Goal: Transaction & Acquisition: Purchase product/service

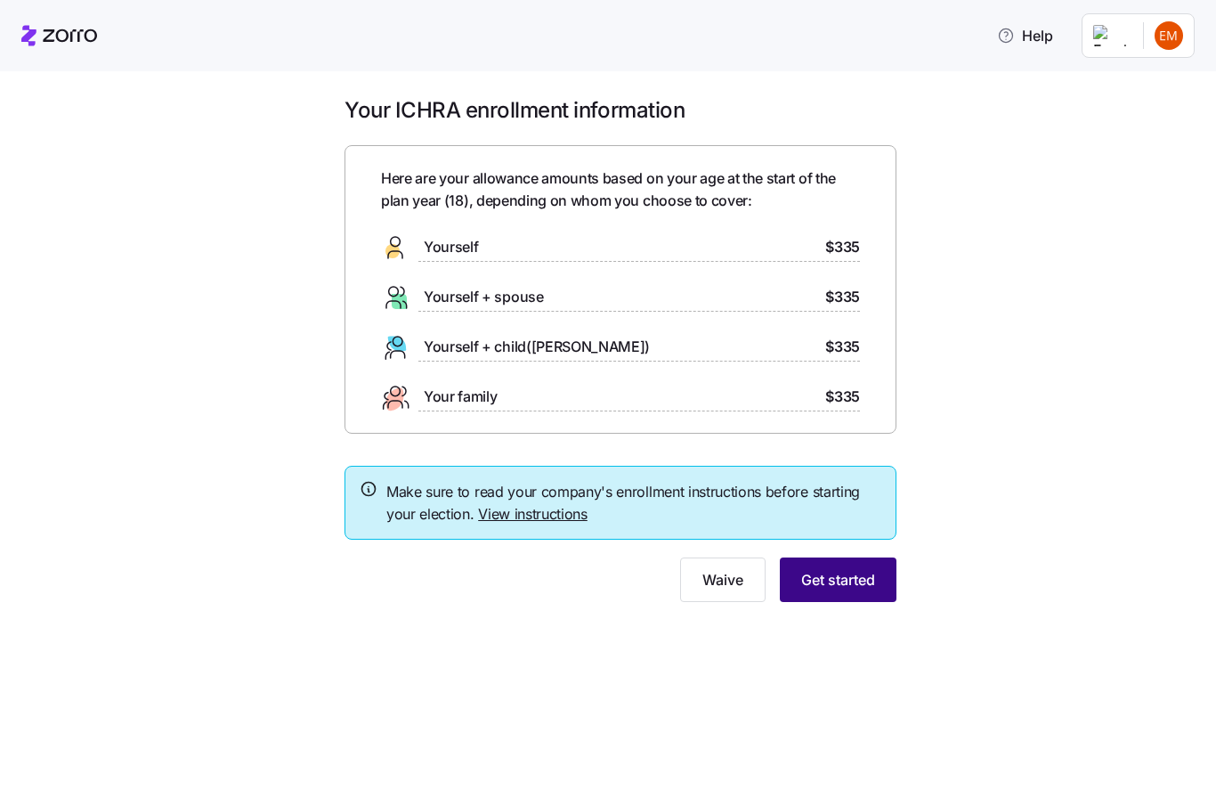
click at [856, 585] on span "Get started" at bounding box center [838, 579] width 74 height 21
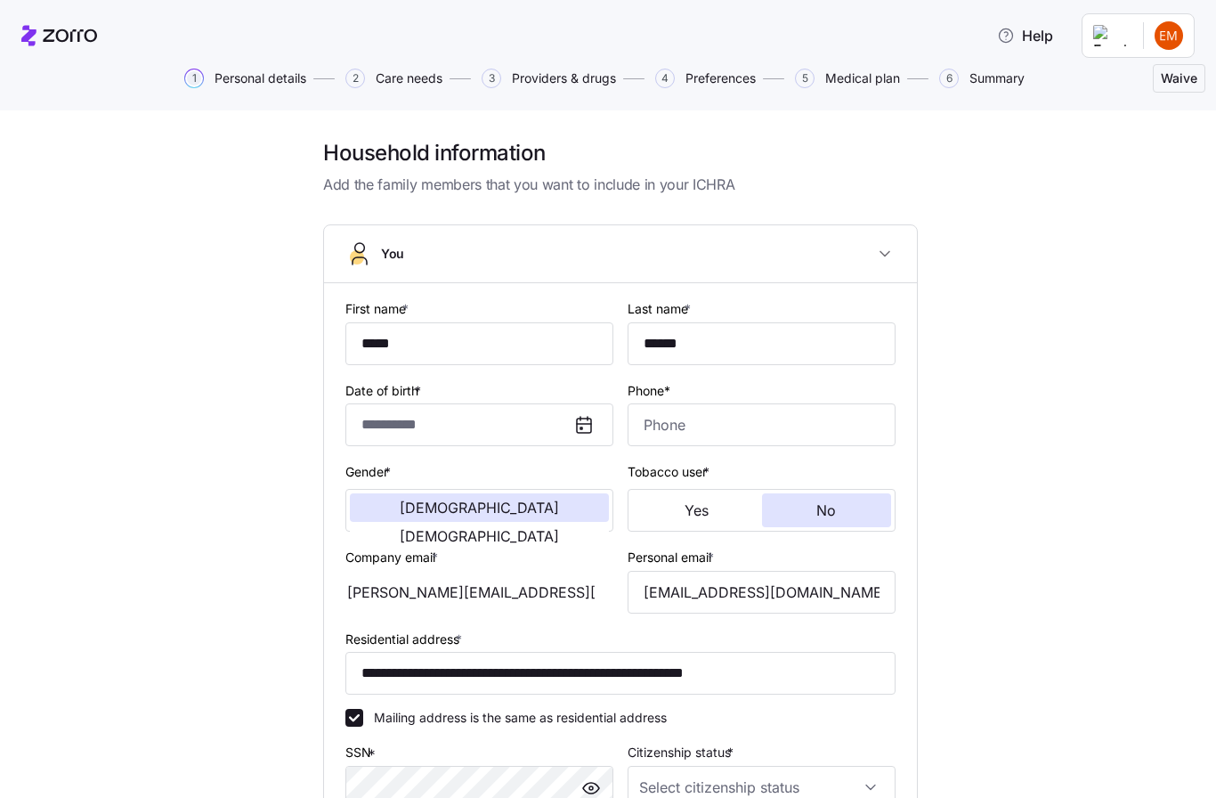
type input "**********"
type input "[PHONE_NUMBER]"
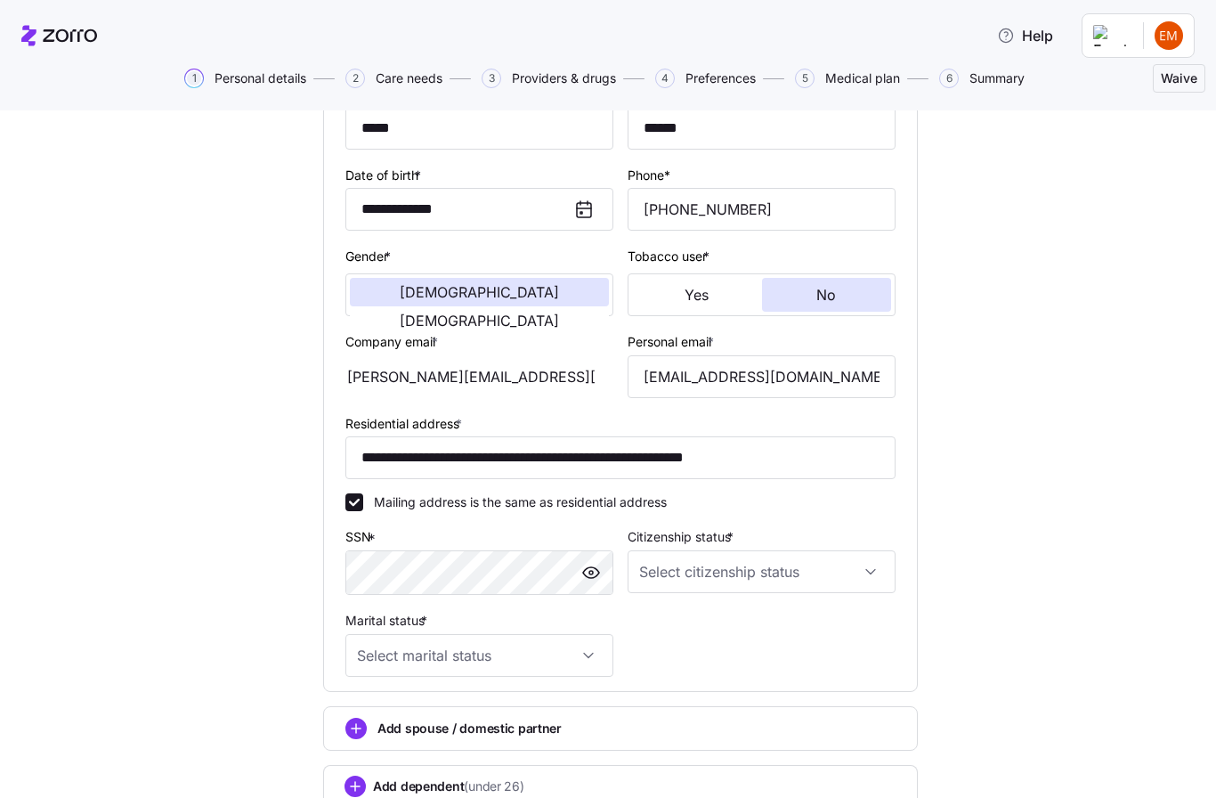
scroll to position [216, 0]
click at [574, 459] on input "**********" at bounding box center [620, 456] width 550 height 43
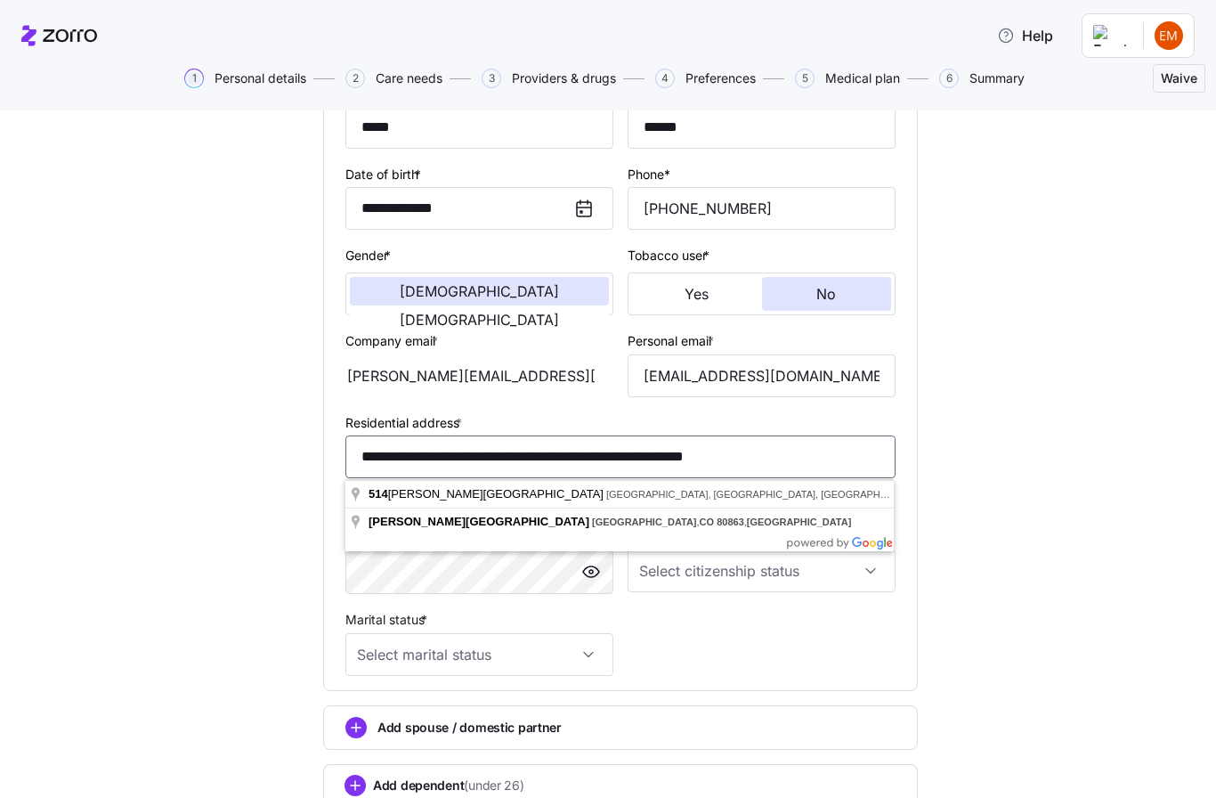
click at [574, 459] on input "**********" at bounding box center [620, 456] width 550 height 43
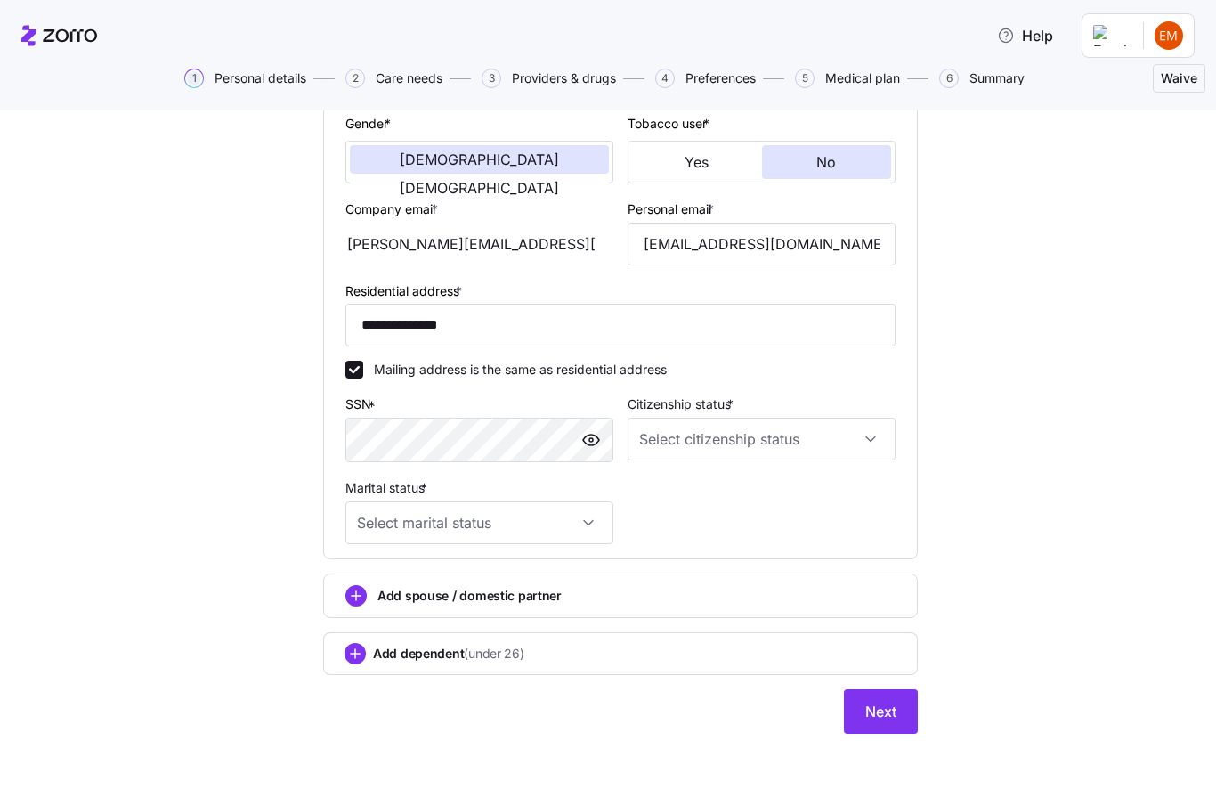
scroll to position [296, 0]
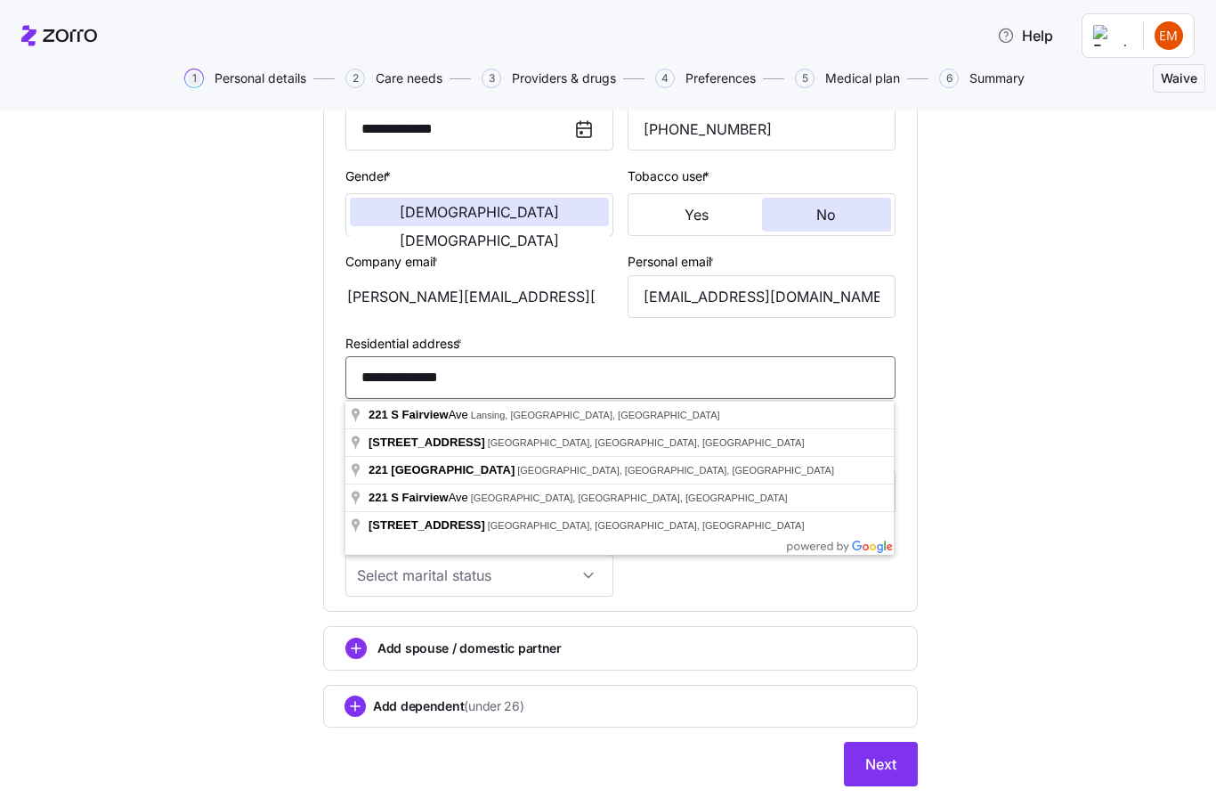
click at [479, 375] on input "**********" at bounding box center [620, 377] width 550 height 43
type input "**********"
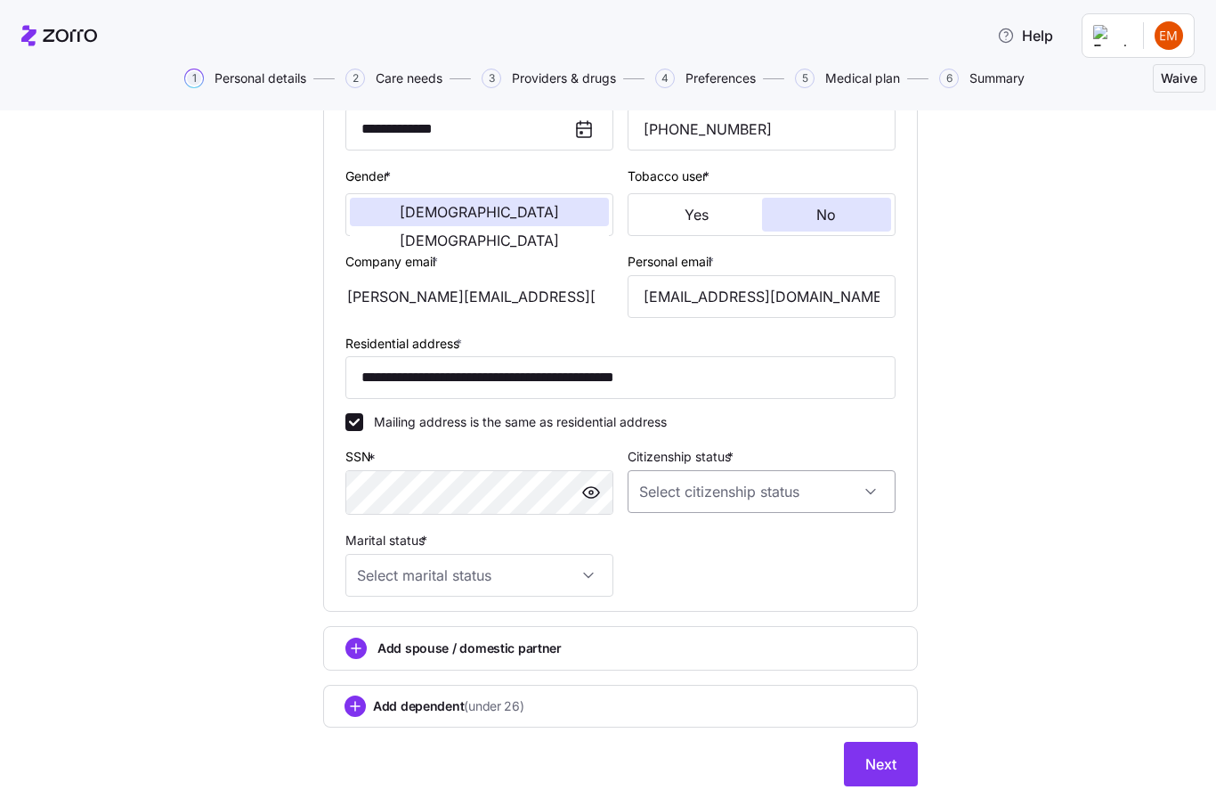
click at [711, 501] on input "Citizenship status *" at bounding box center [762, 491] width 268 height 43
click at [695, 558] on div "[DEMOGRAPHIC_DATA] citizen" at bounding box center [762, 546] width 254 height 37
type input "[DEMOGRAPHIC_DATA] citizen"
click at [581, 575] on input "Marital status *" at bounding box center [479, 575] width 268 height 43
click at [396, 627] on span "Single" at bounding box center [385, 631] width 36 height 20
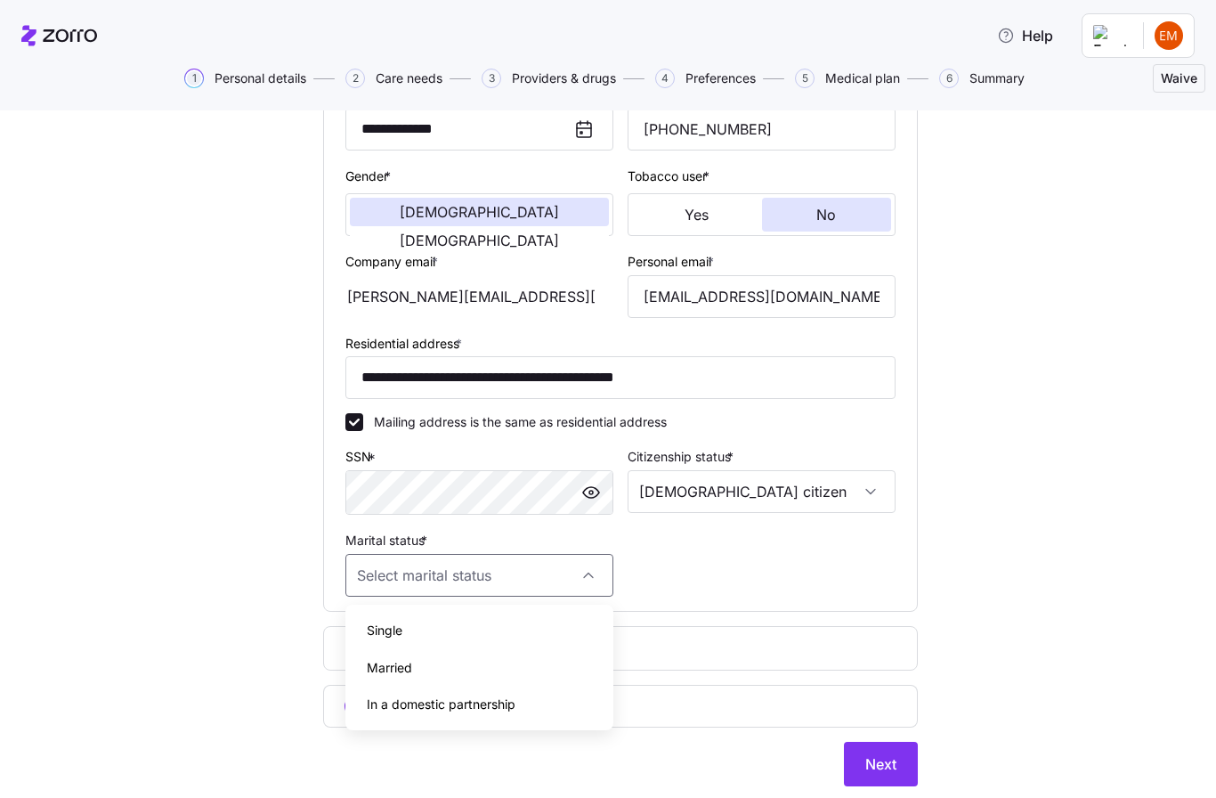
type input "Single"
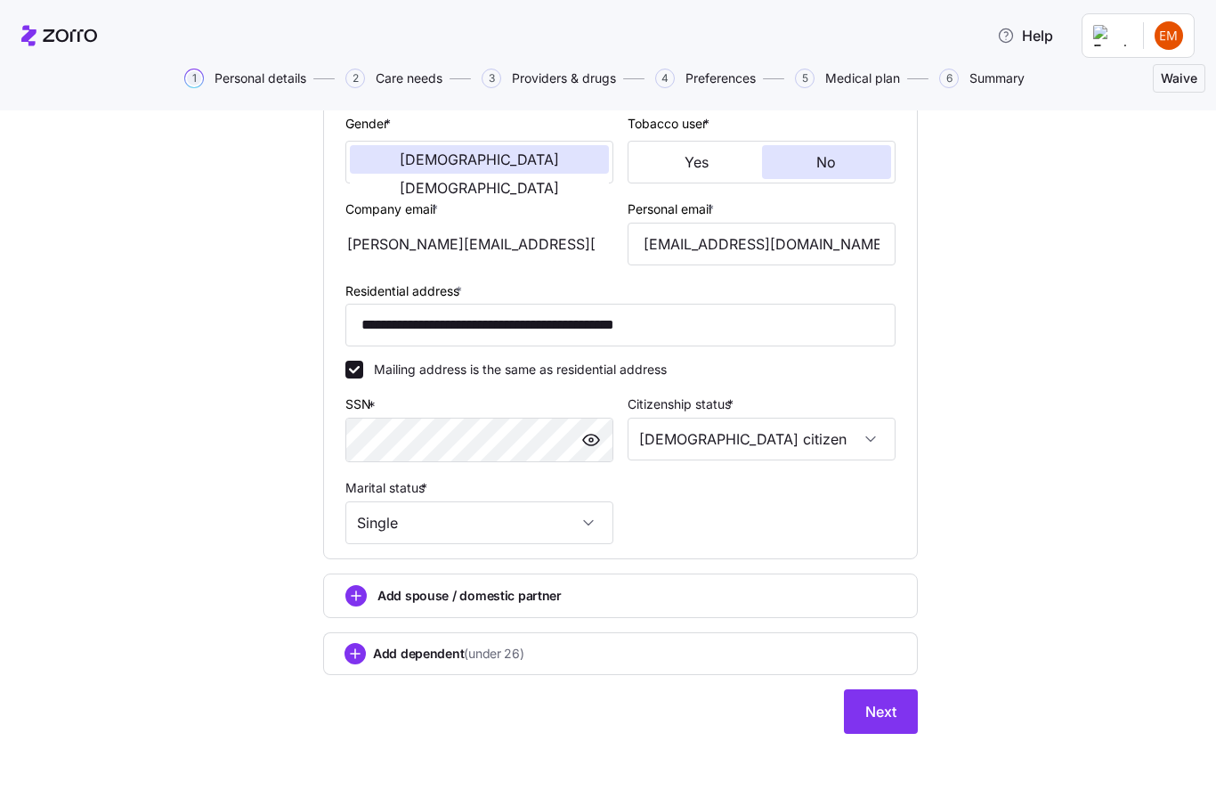
scroll to position [349, 0]
click at [893, 705] on span "Next" at bounding box center [880, 711] width 31 height 21
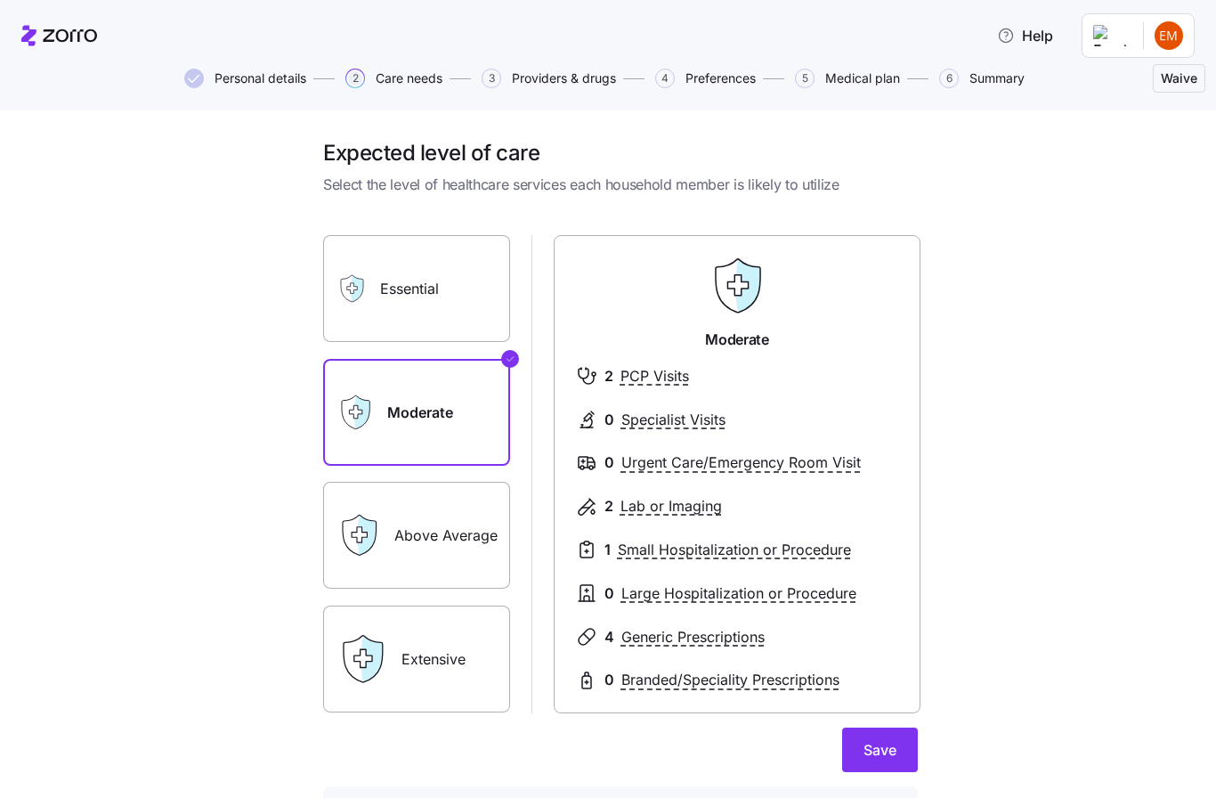
click at [475, 702] on label "Extensive" at bounding box center [416, 658] width 187 height 107
click at [0, 0] on input "Extensive" at bounding box center [0, 0] width 0 height 0
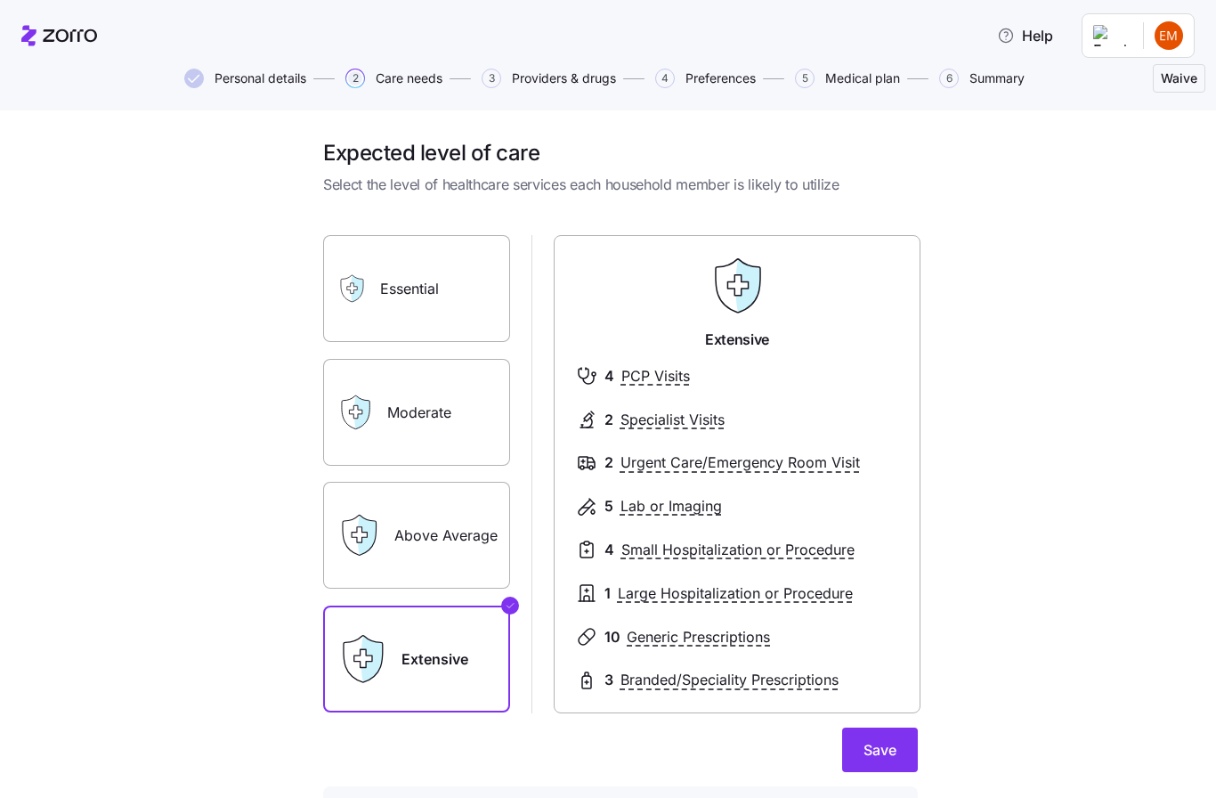
click at [446, 292] on label "Essential" at bounding box center [416, 288] width 187 height 107
click at [0, 0] on input "Essential" at bounding box center [0, 0] width 0 height 0
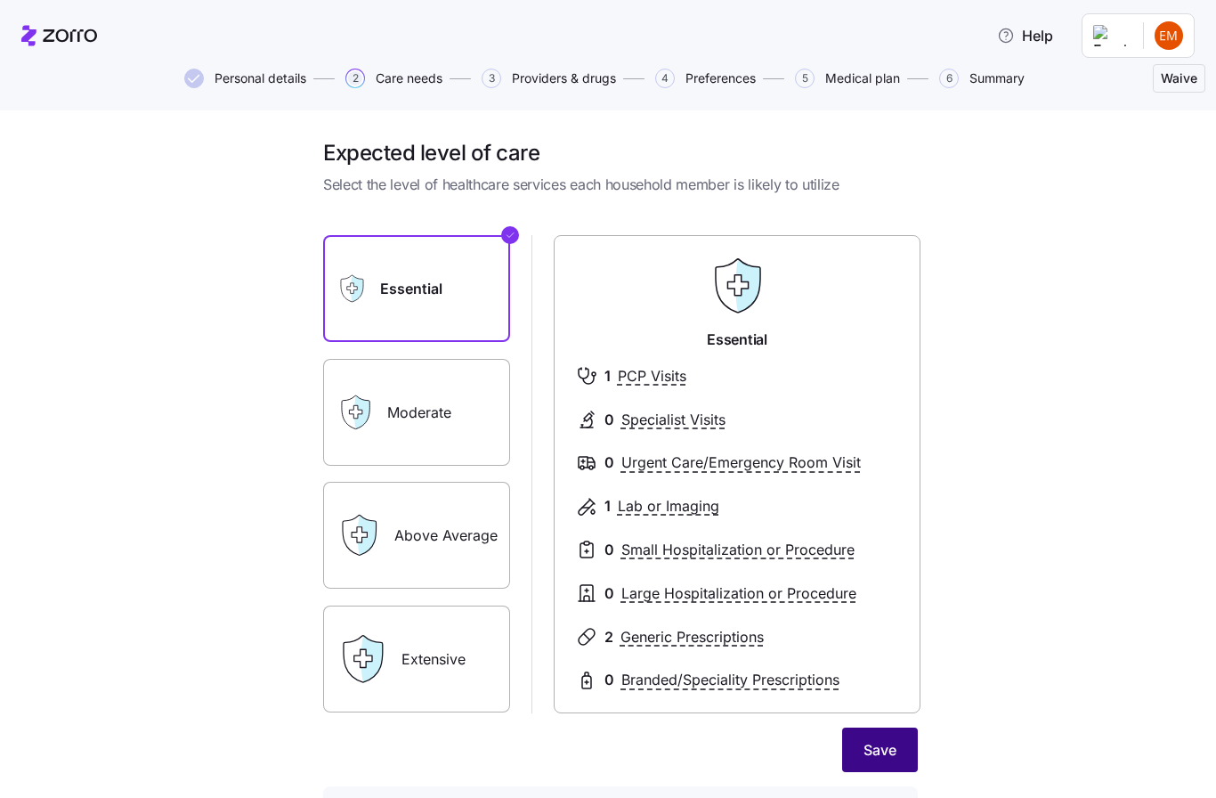
click at [884, 748] on span "Save" at bounding box center [880, 749] width 33 height 21
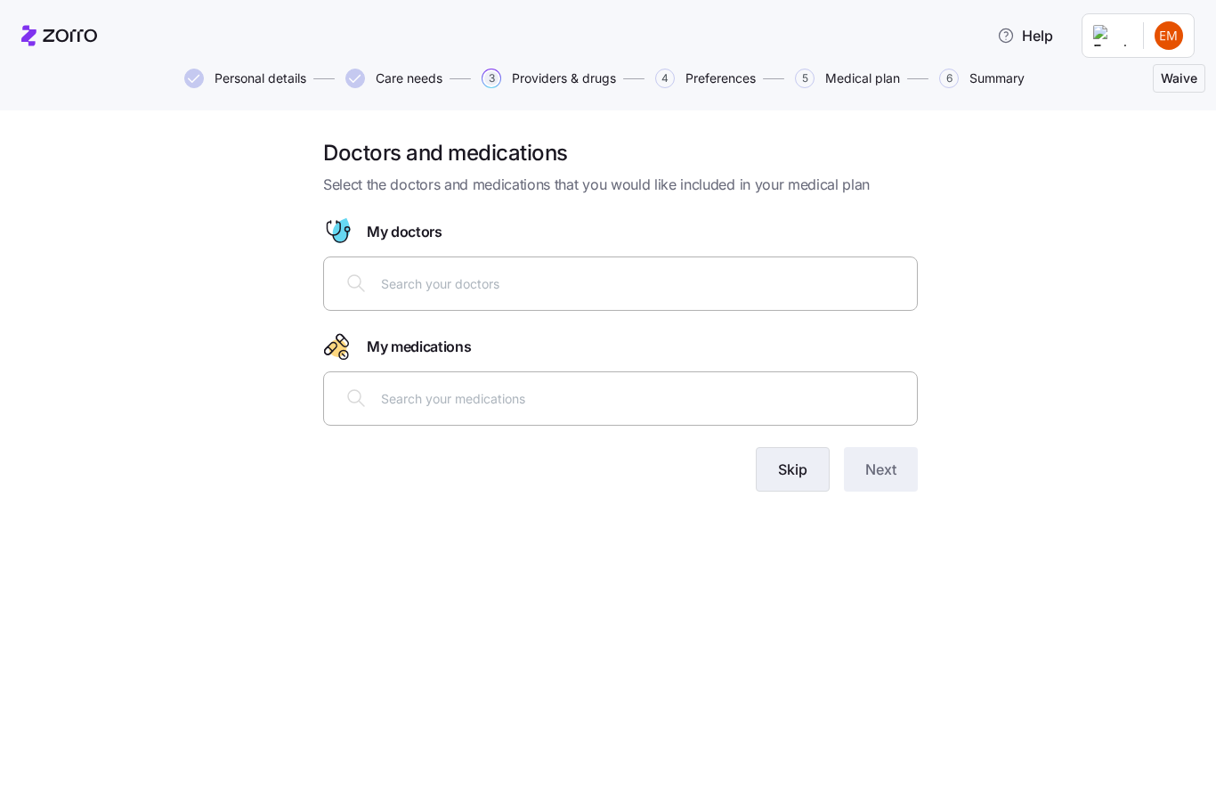
click at [804, 469] on span "Skip" at bounding box center [792, 469] width 29 height 21
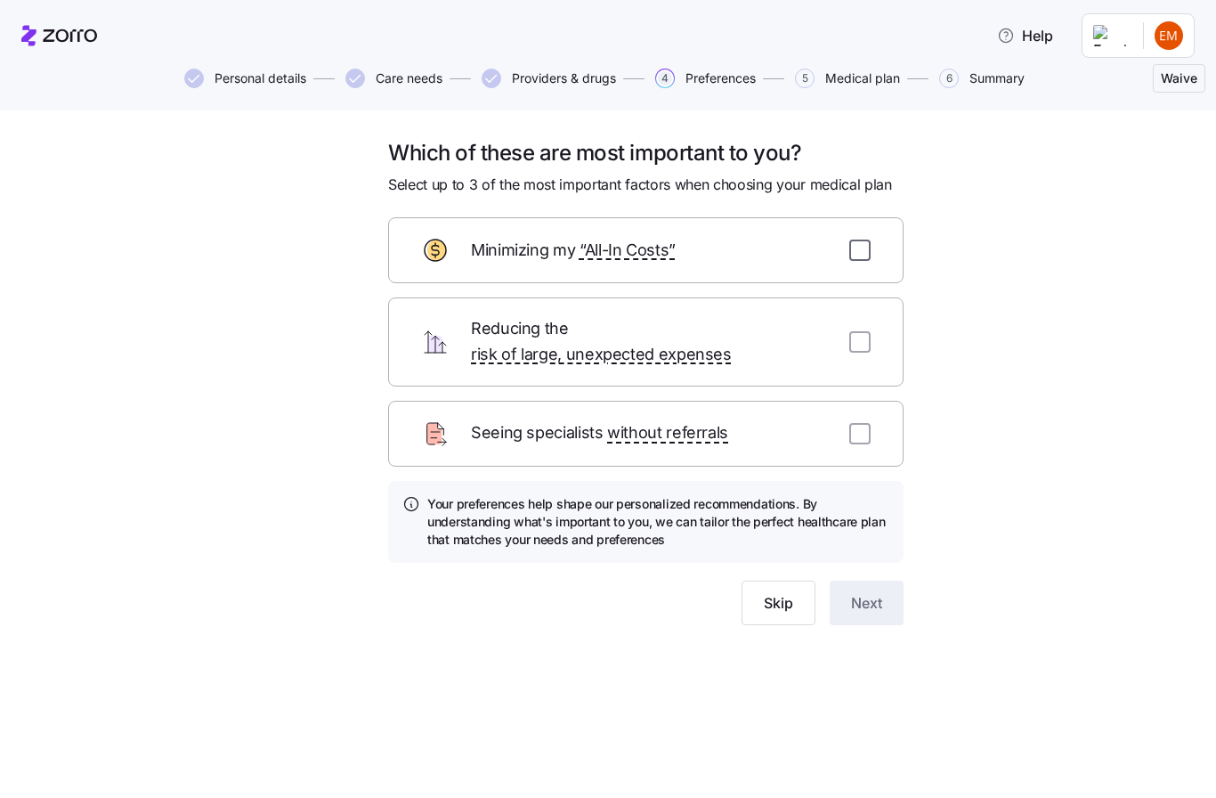
click at [854, 244] on input "checkbox" at bounding box center [859, 250] width 21 height 21
checkbox input "true"
click at [872, 592] on span "Next" at bounding box center [866, 602] width 31 height 21
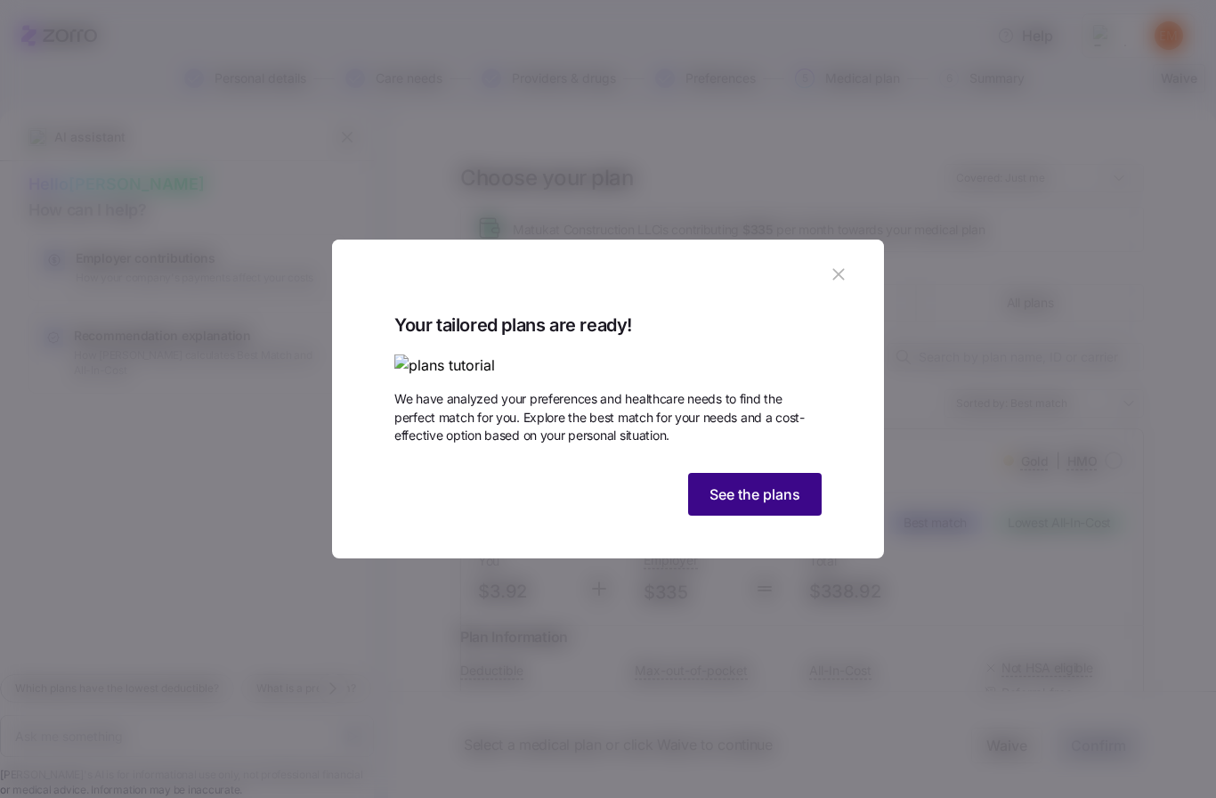
click at [776, 505] on span "See the plans" at bounding box center [755, 493] width 91 height 21
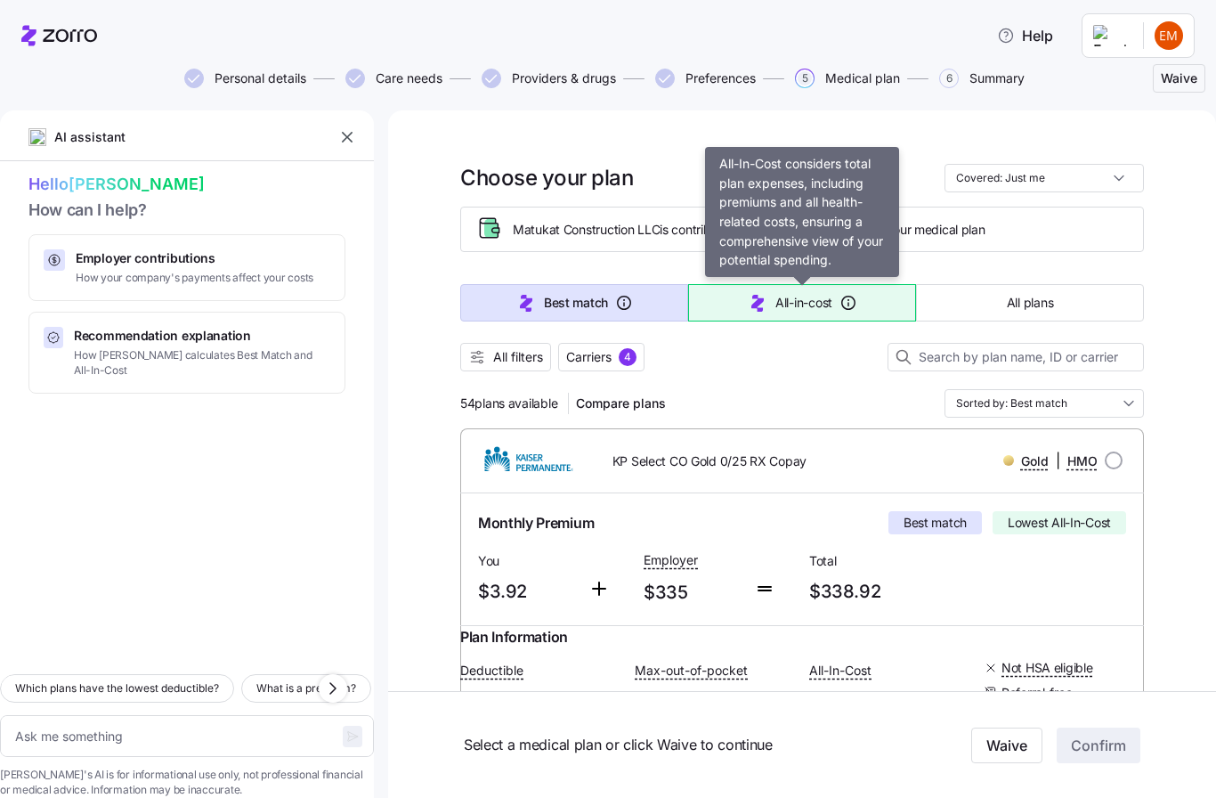
drag, startPoint x: 798, startPoint y: 299, endPoint x: 798, endPoint y: 157, distance: 142.5
click at [798, 299] on span "All-in-cost" at bounding box center [804, 303] width 57 height 18
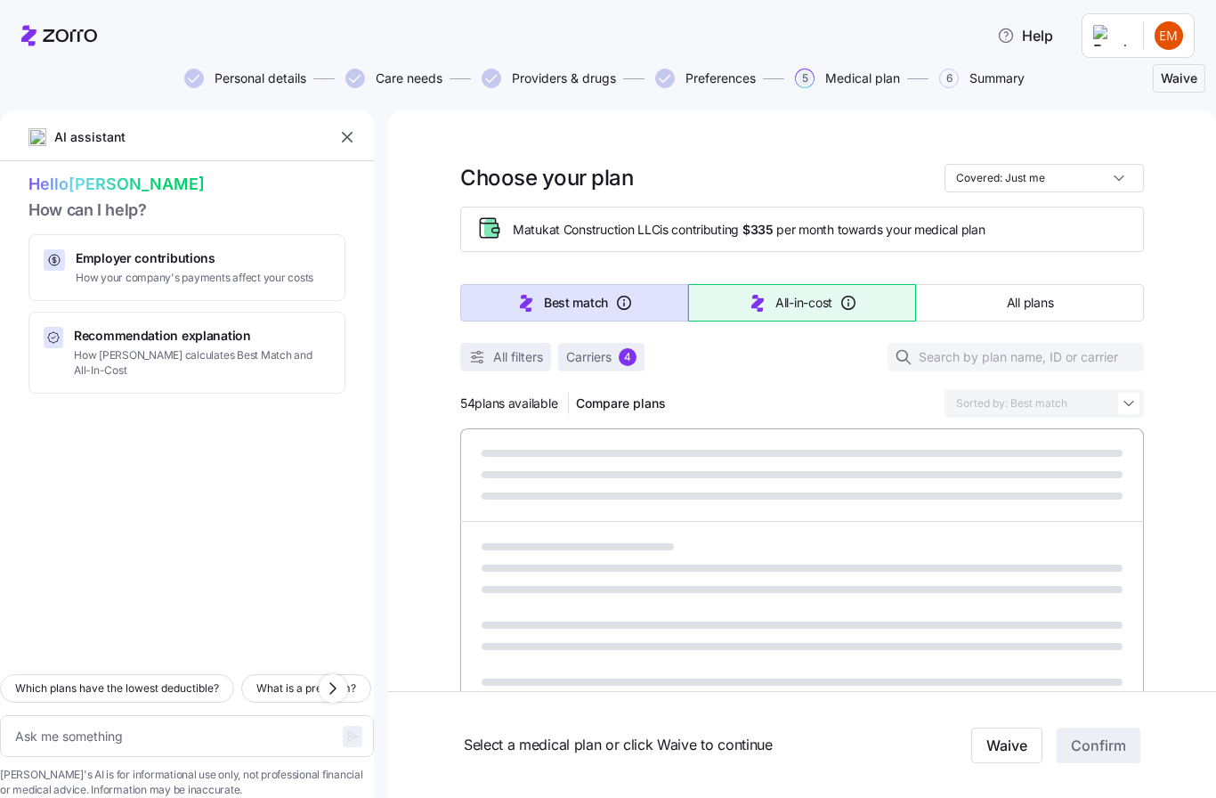
type textarea "x"
type input "Sorted by: All-in-cost"
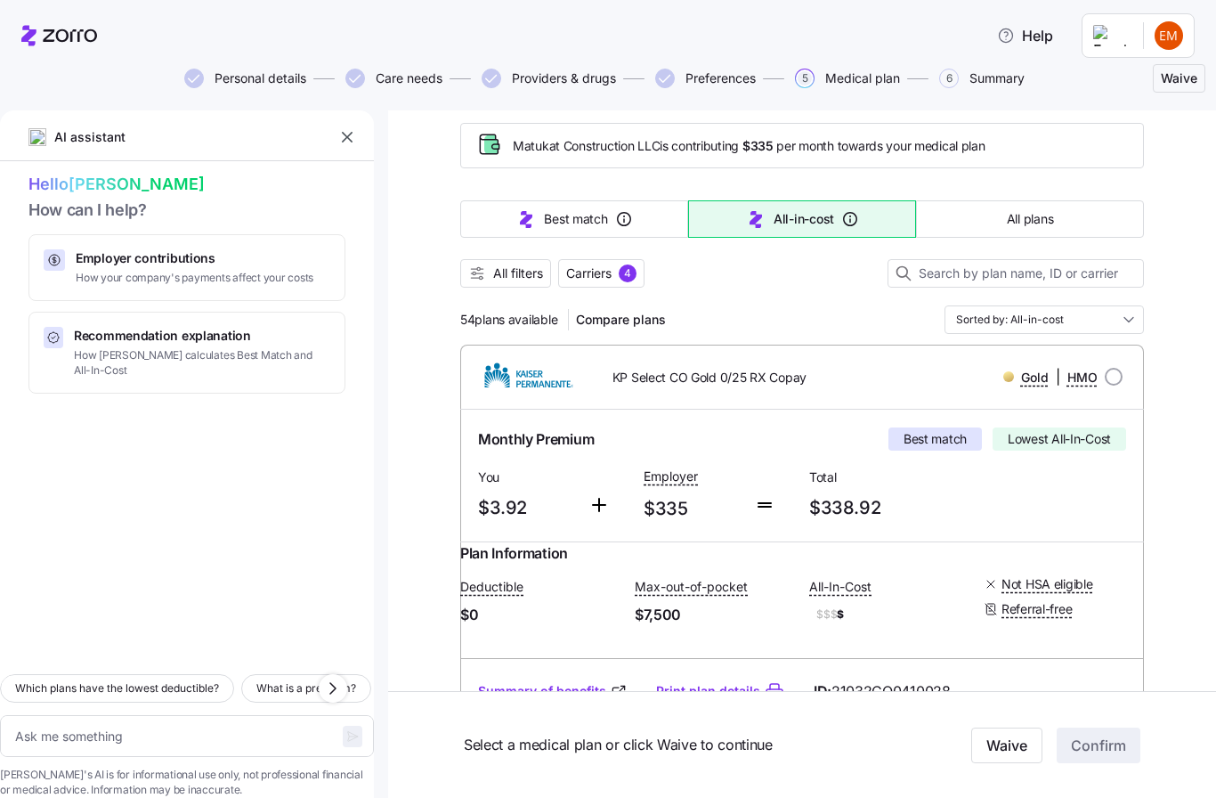
scroll to position [88, 0]
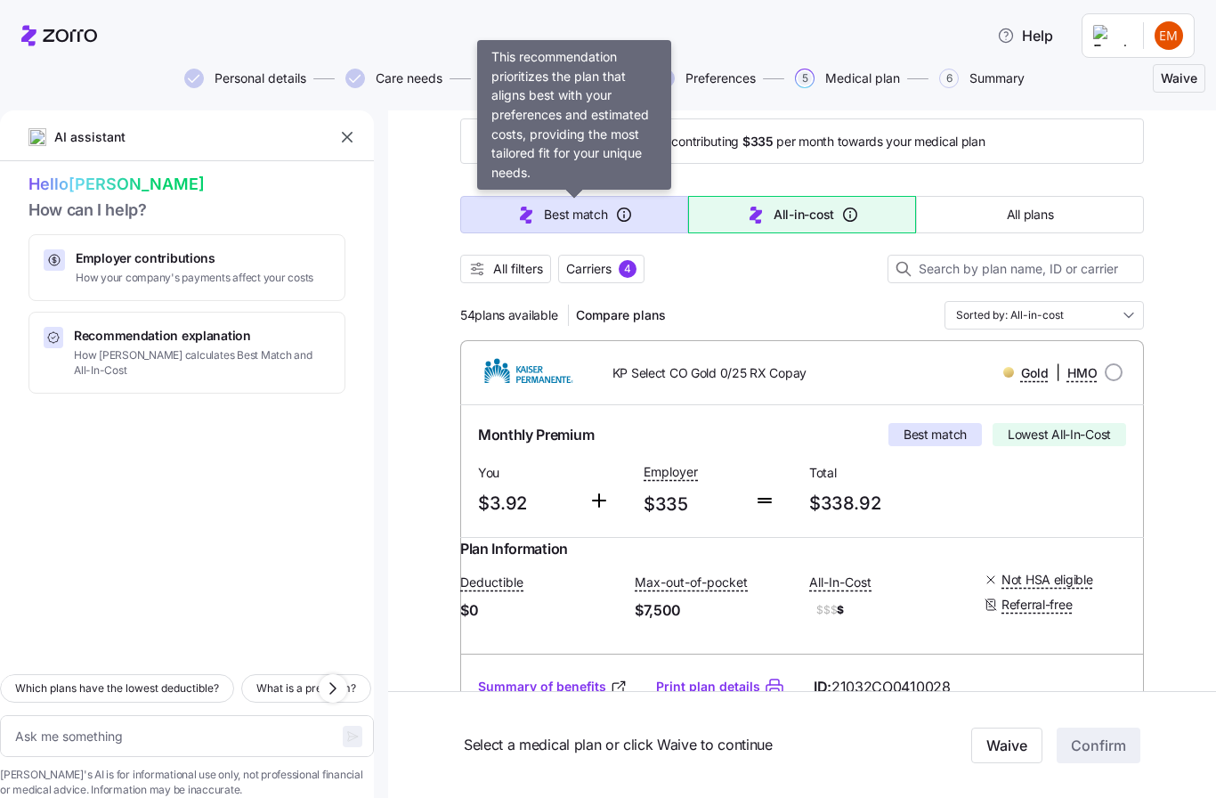
click at [593, 214] on span "Best match" at bounding box center [575, 215] width 63 height 18
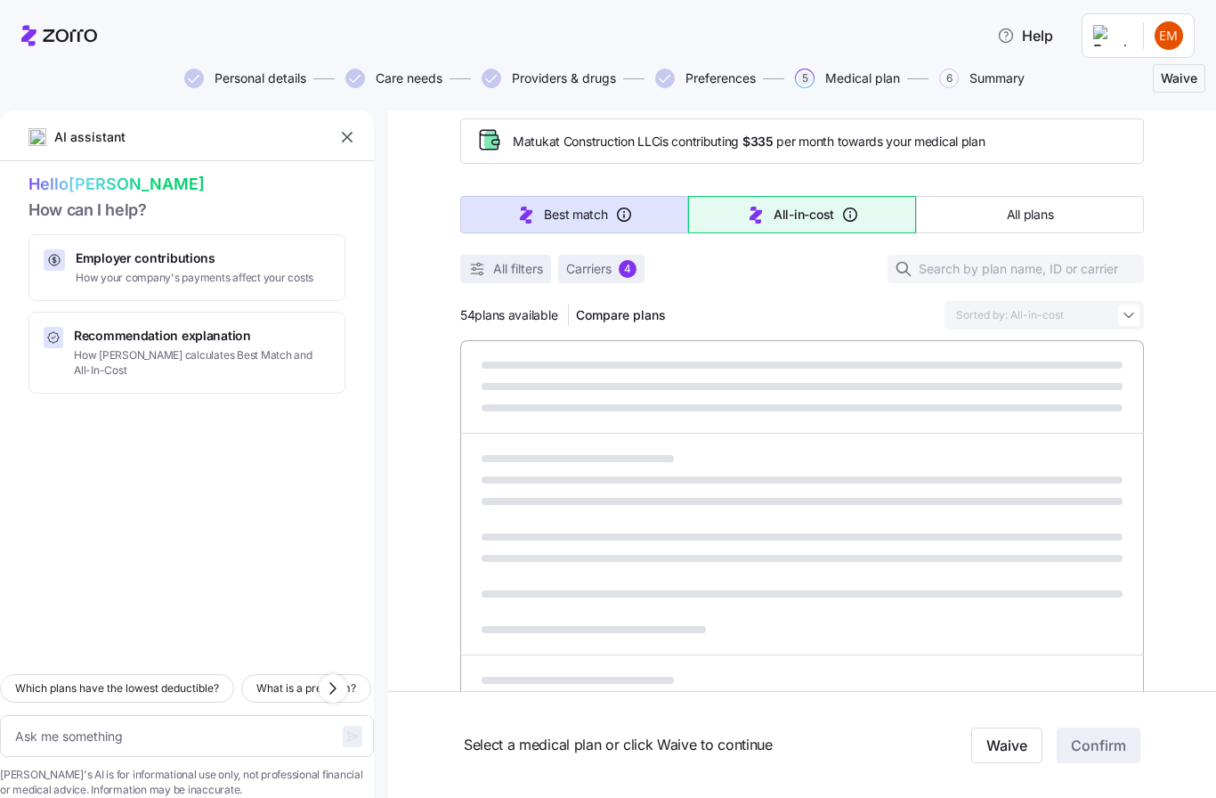
type textarea "x"
type input "Sorted by: Best match"
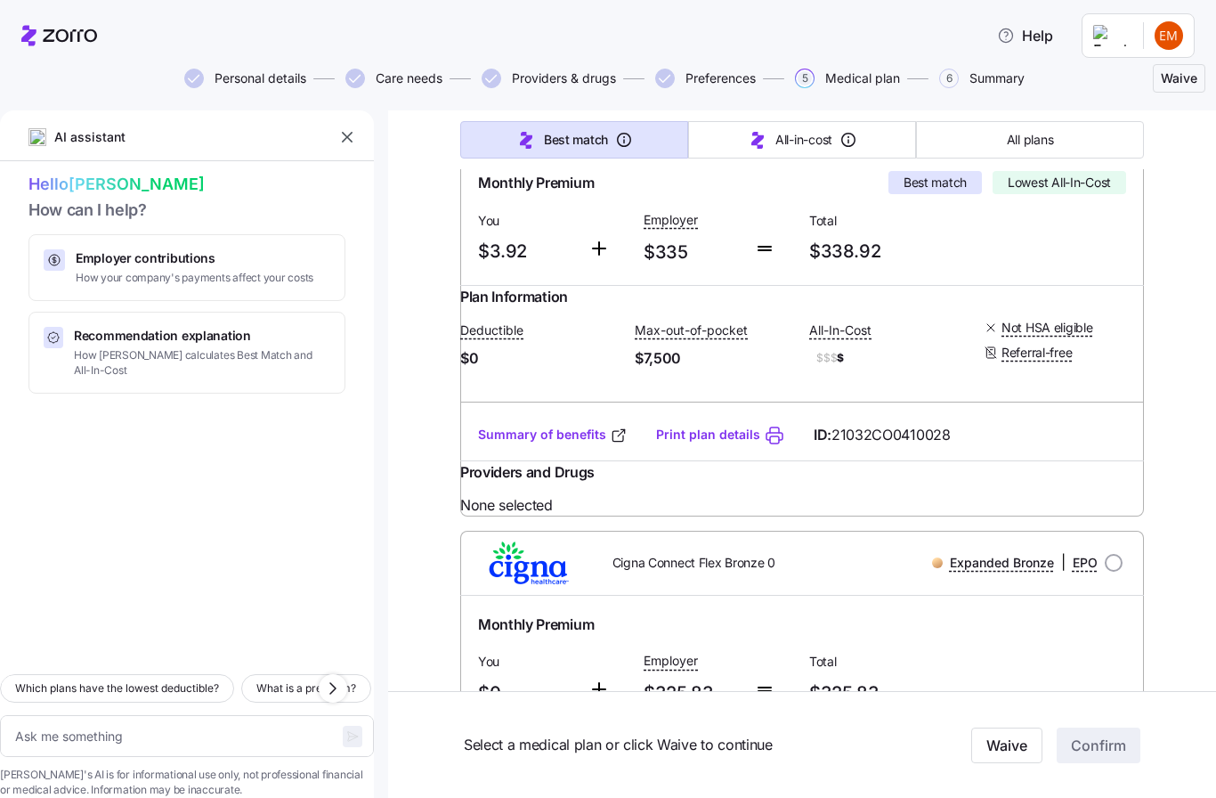
scroll to position [346, 0]
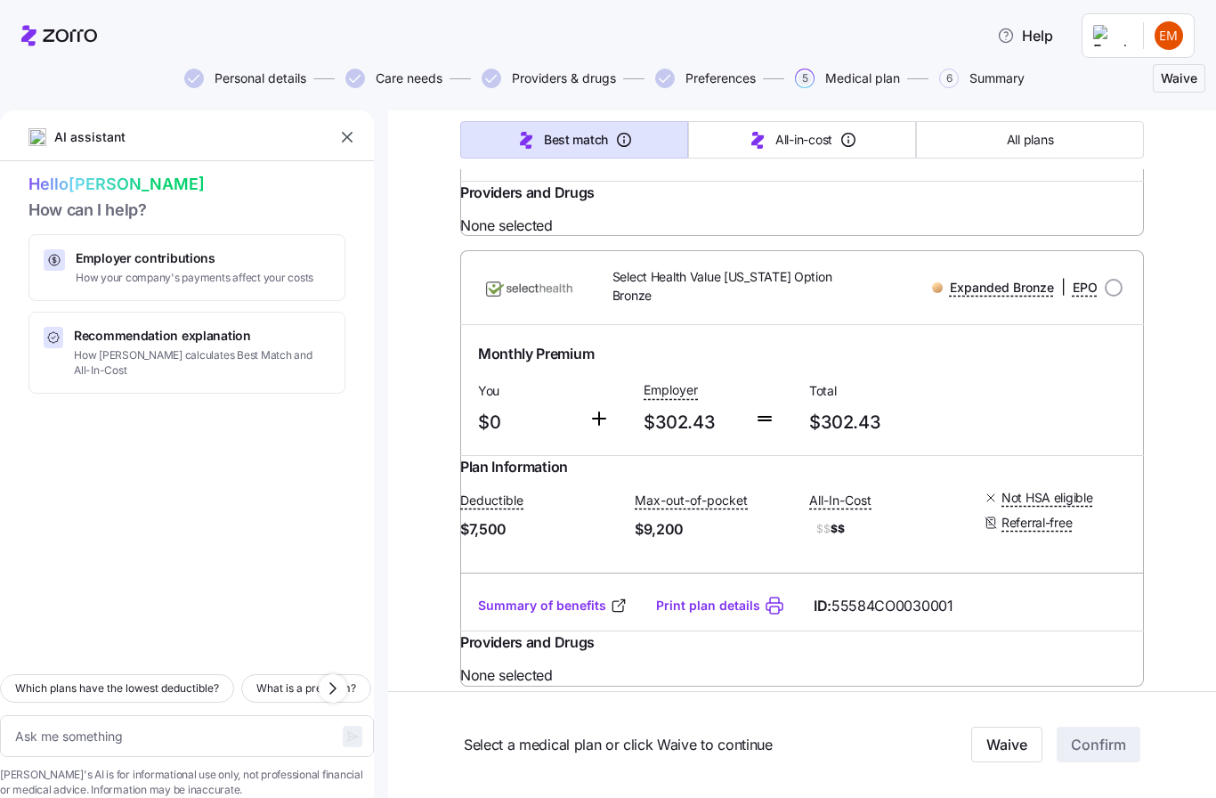
type textarea "x"
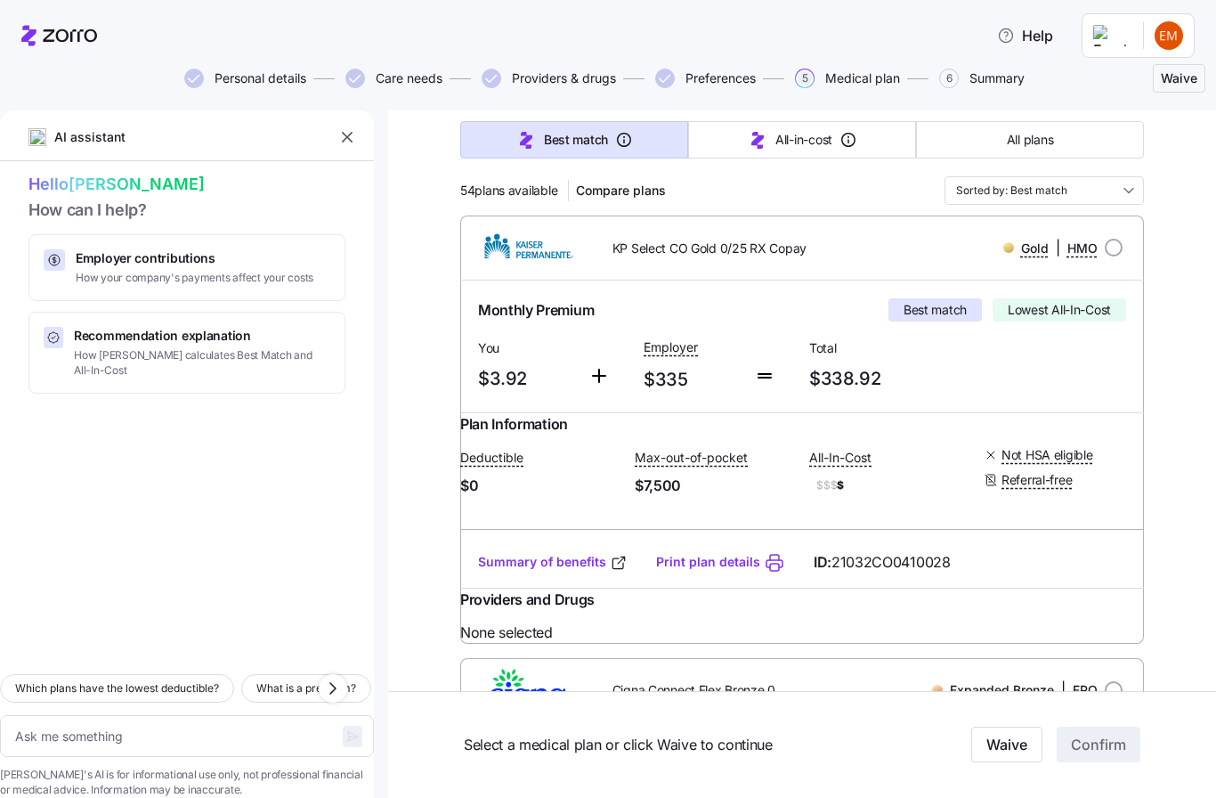
scroll to position [214, 0]
click at [784, 420] on div "Plan Information Deductible $0 Max-out-of-pocket $7,500 All-In-Cost $$$ $ Not H…" at bounding box center [802, 474] width 684 height 124
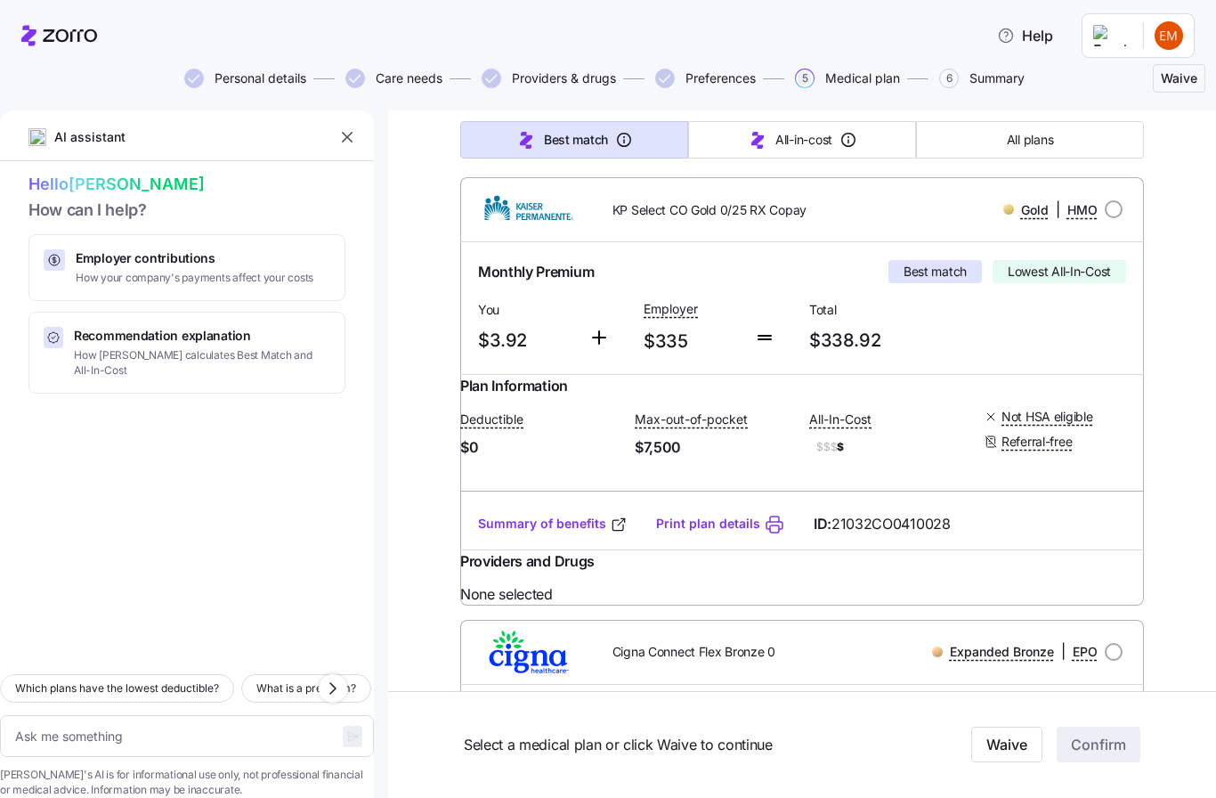
scroll to position [254, 0]
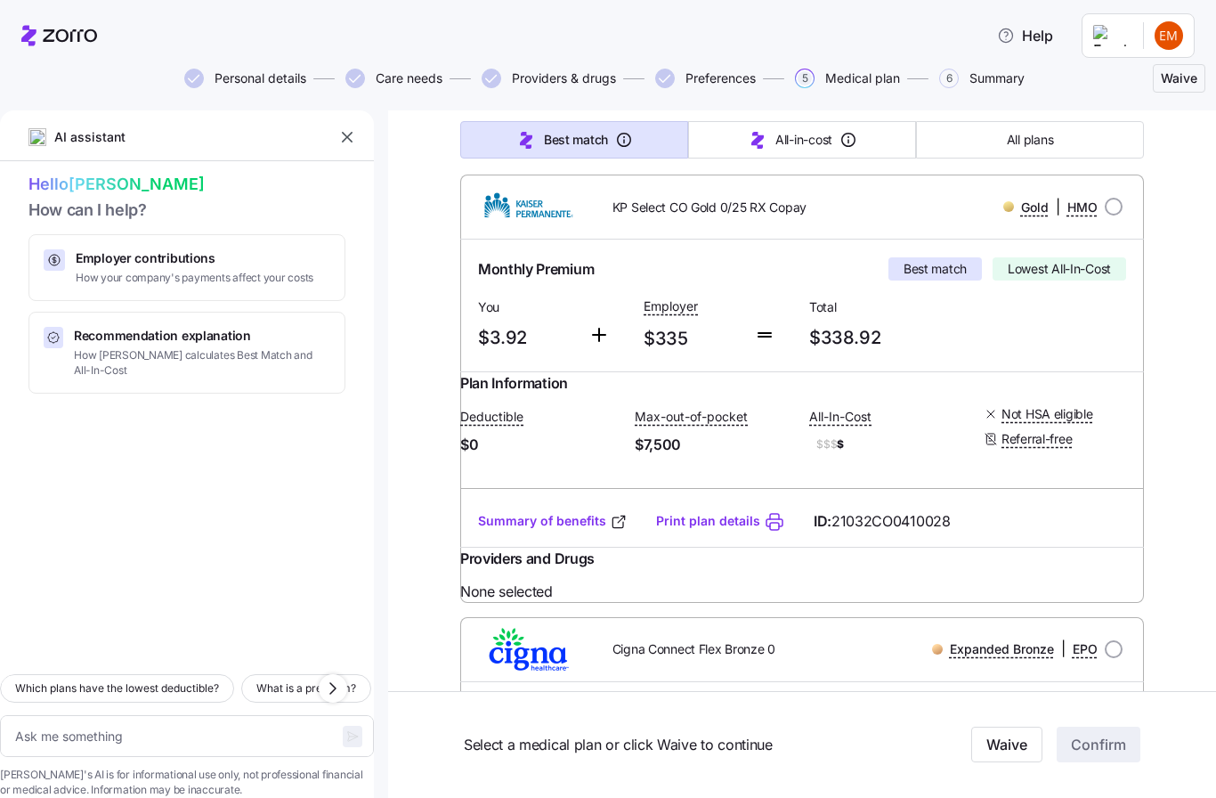
click at [543, 271] on span "Monthly Premium" at bounding box center [536, 269] width 116 height 22
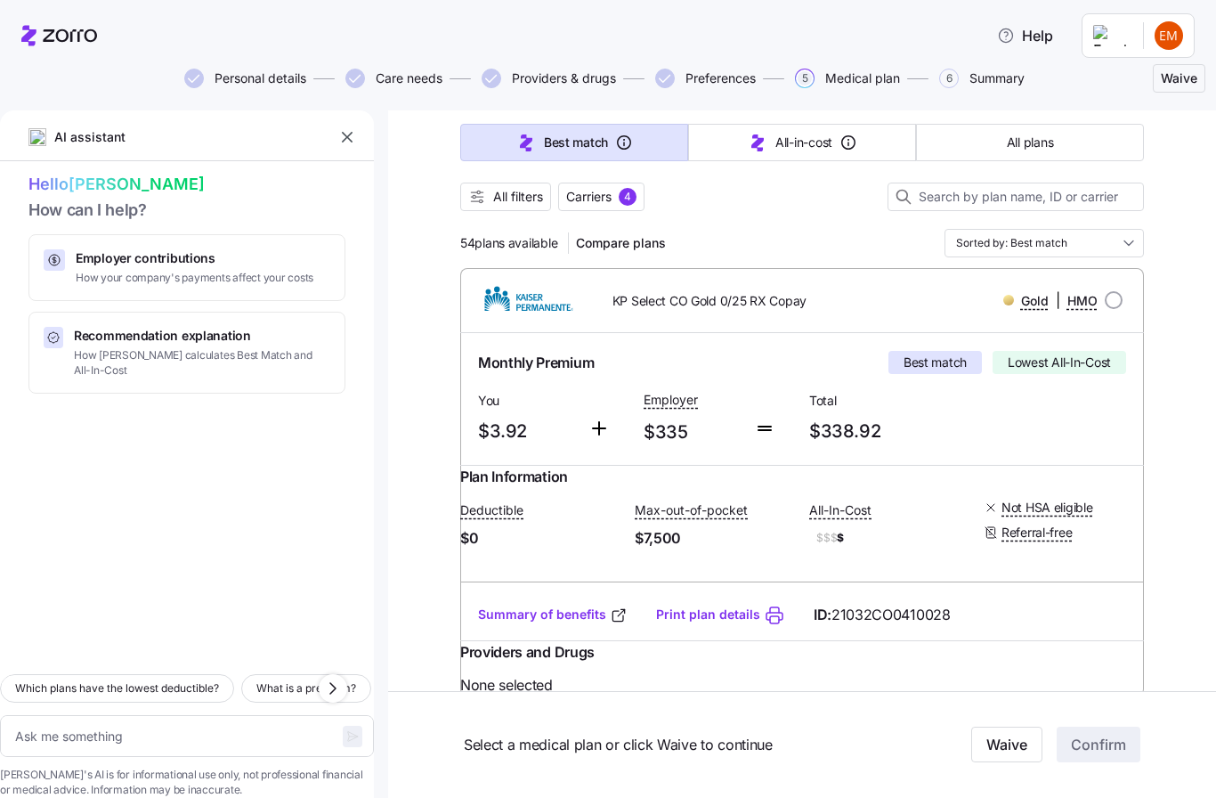
scroll to position [142, 0]
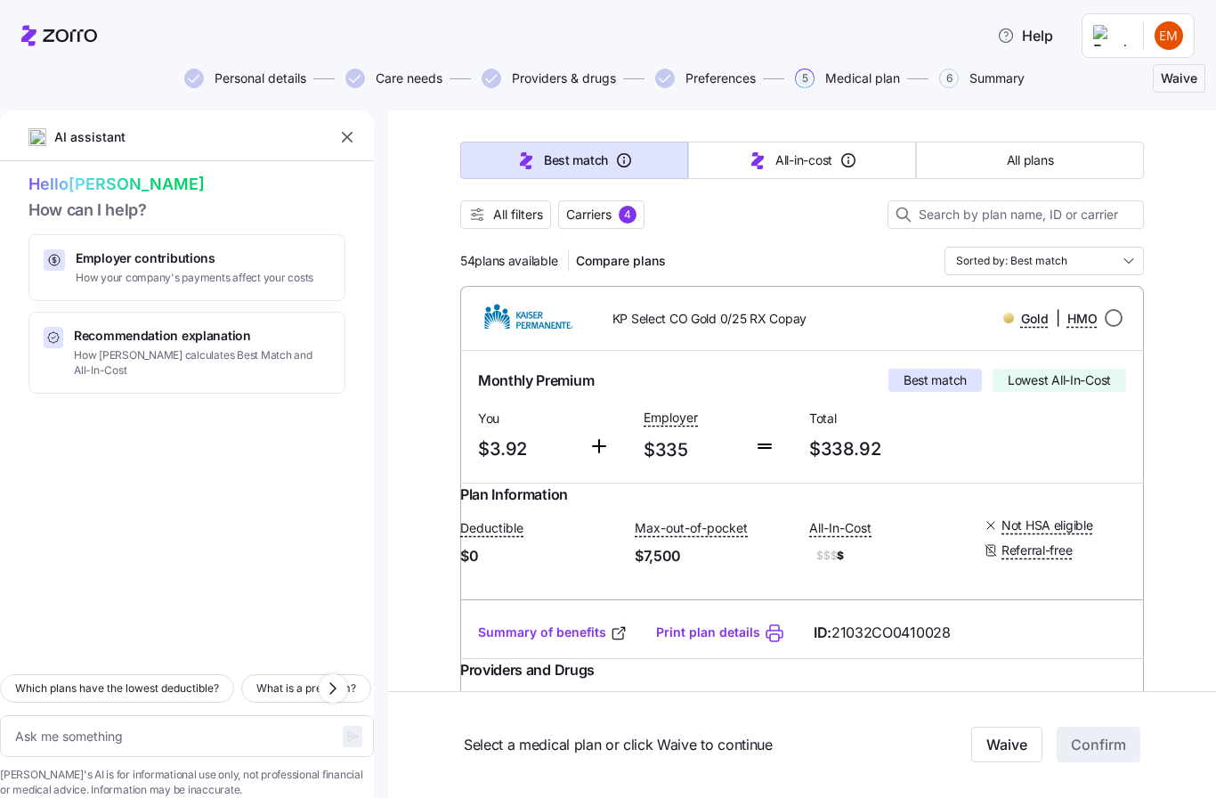
click at [1110, 315] on input "radio" at bounding box center [1114, 318] width 18 height 18
radio input "true"
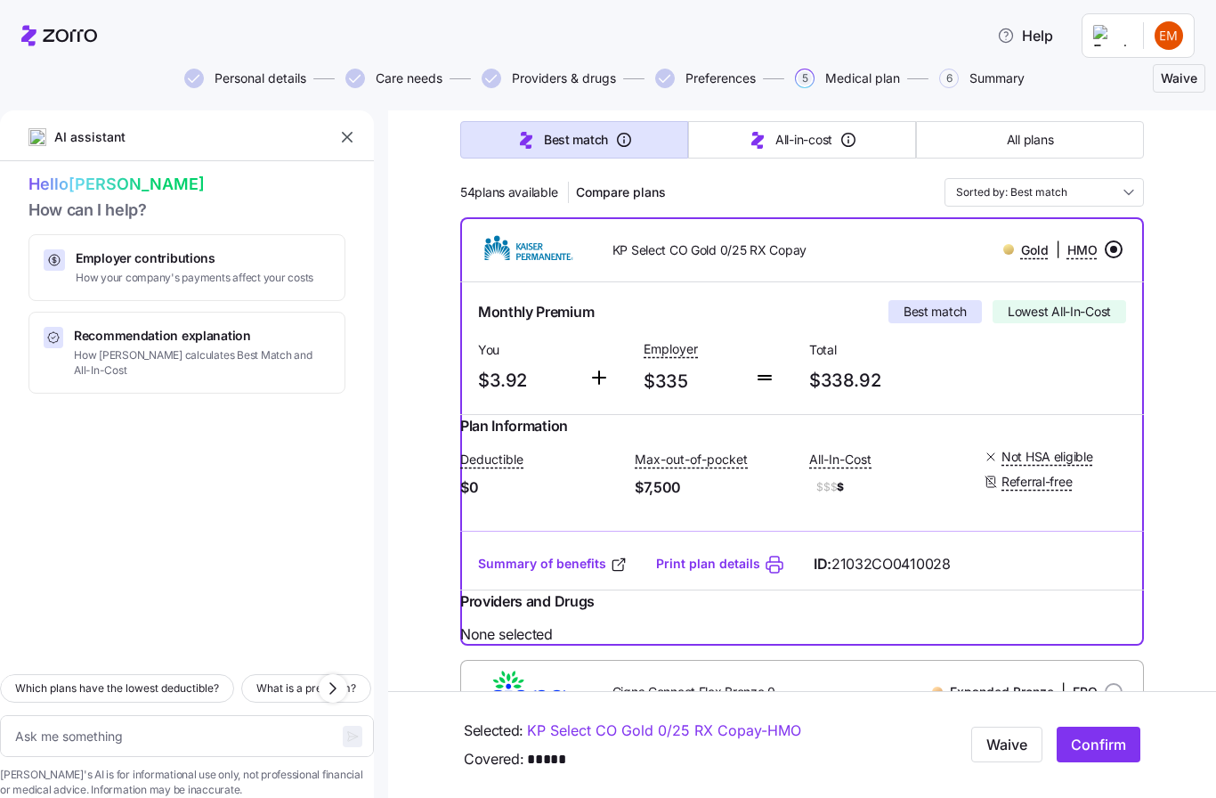
scroll to position [232, 0]
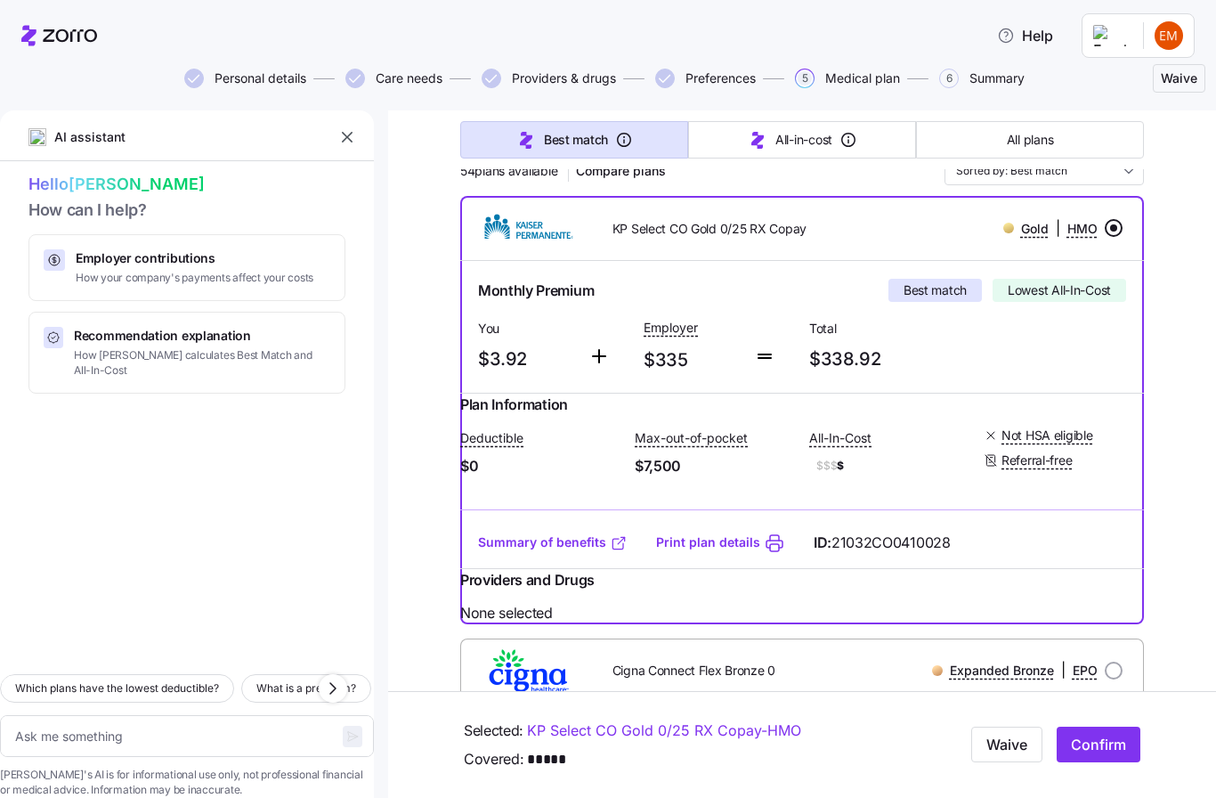
click at [543, 551] on link "Summary of benefits" at bounding box center [553, 542] width 150 height 18
click at [1117, 749] on span "Confirm" at bounding box center [1098, 745] width 55 height 21
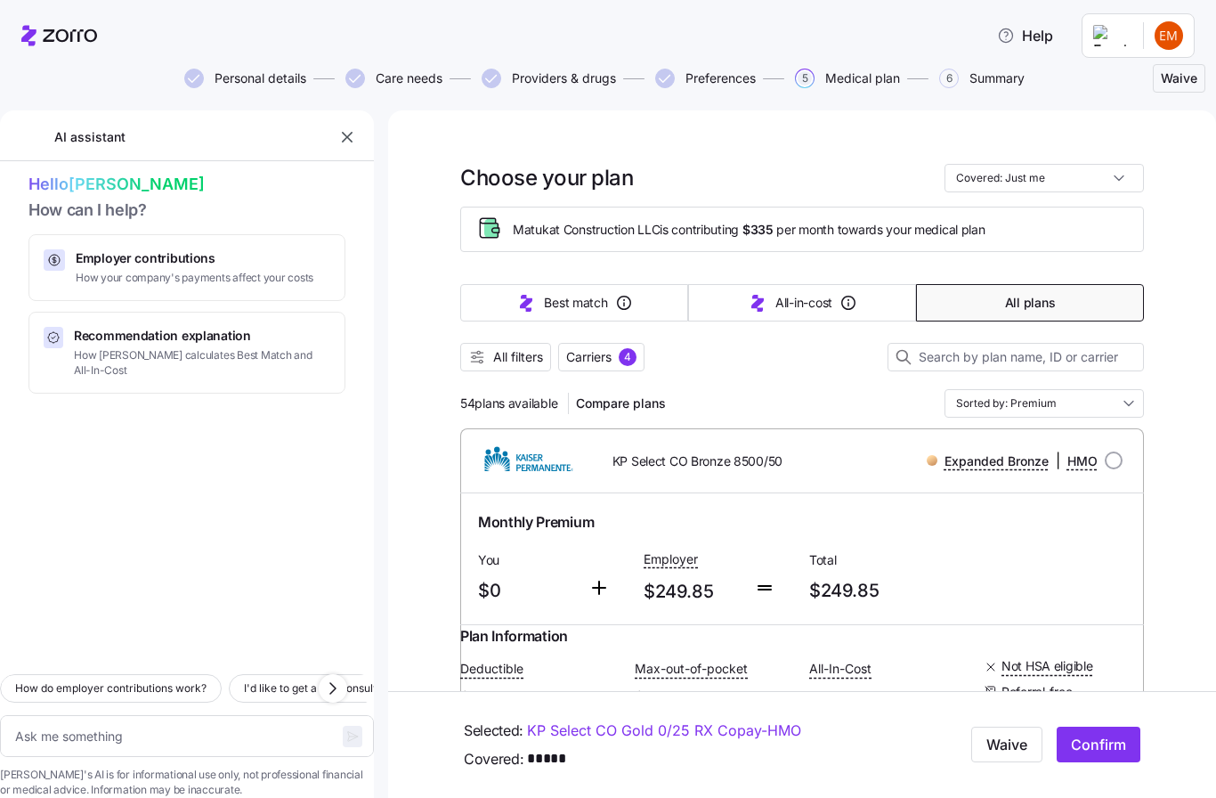
type textarea "x"
